Goal: Task Accomplishment & Management: Manage account settings

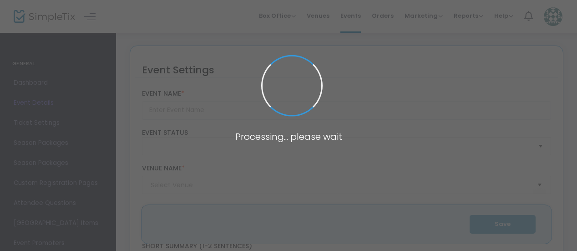
type input "Sunset Cruise"
type textarea "Join us on an evening boat tour of [GEOGRAPHIC_DATA][DOMAIN_NAME] of our talent…"
type input "Register Now"
type input "[GEOGRAPHIC_DATA]"
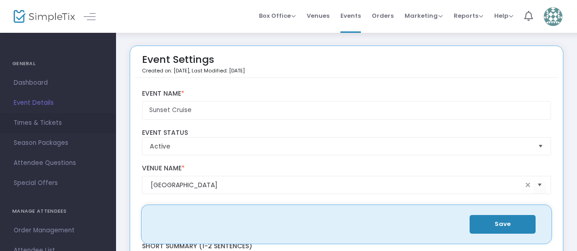
scroll to position [0, 0]
click at [43, 125] on span "Times & Tickets" at bounding box center [58, 123] width 89 height 12
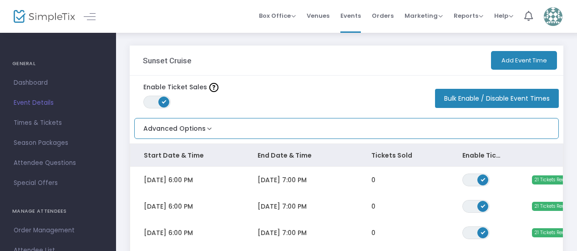
scroll to position [300, 0]
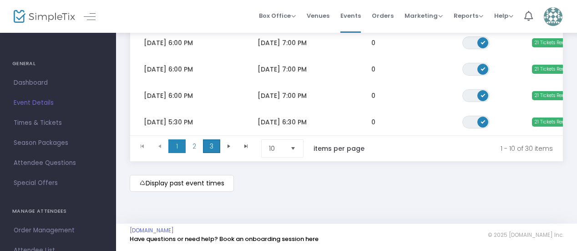
click at [213, 142] on span "3" at bounding box center [211, 146] width 17 height 14
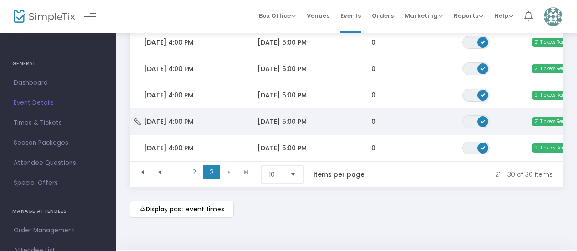
scroll to position [269, 0]
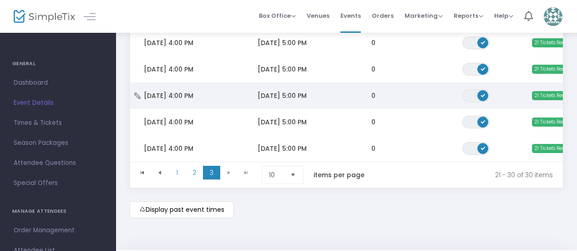
click at [481, 93] on span "ON" at bounding box center [483, 94] width 5 height 5
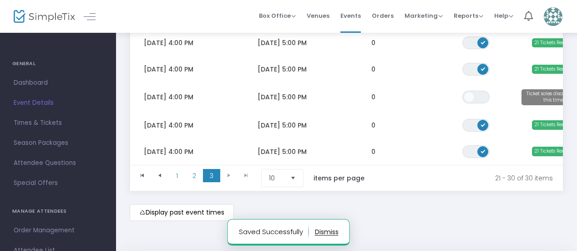
scroll to position [0, 0]
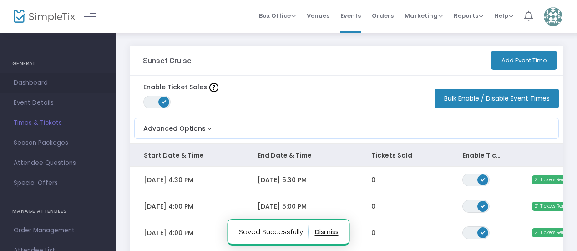
click at [41, 81] on span "Dashboard" at bounding box center [58, 83] width 89 height 12
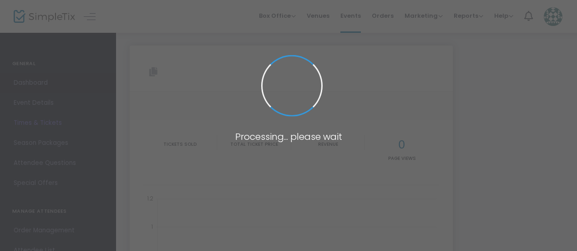
type input "[URL][DOMAIN_NAME]"
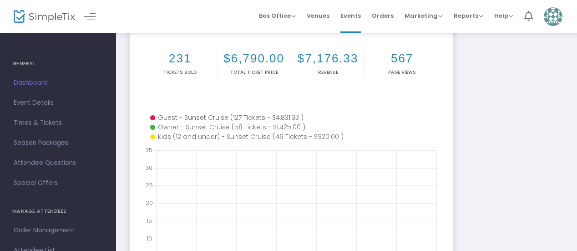
scroll to position [122, 0]
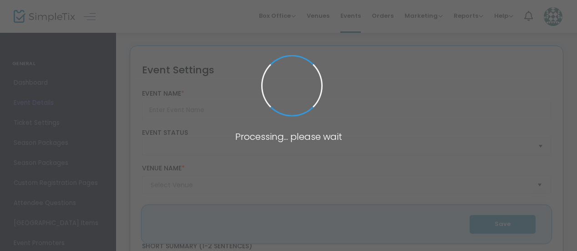
type input "Sunset Cruise"
type textarea "Join us on an evening boat tour of [GEOGRAPHIC_DATA][DOMAIN_NAME] of our talent…"
type input "Register Now"
type input "[GEOGRAPHIC_DATA]"
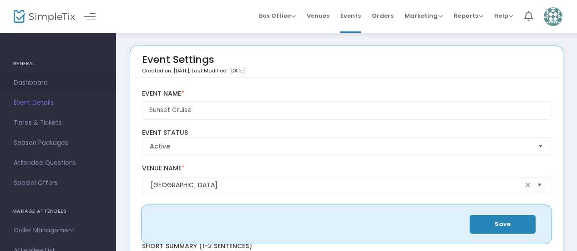
click at [28, 82] on span "Dashboard" at bounding box center [58, 83] width 89 height 12
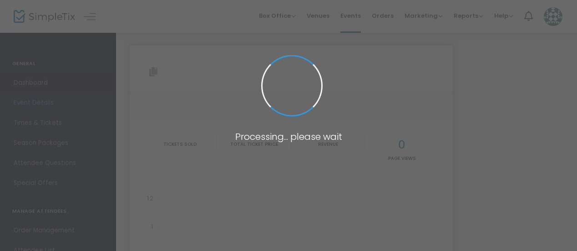
type input "[URL][DOMAIN_NAME]"
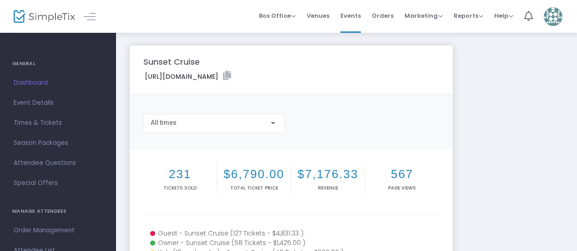
click at [37, 19] on img at bounding box center [44, 16] width 61 height 13
